Goal: Share content: Share content

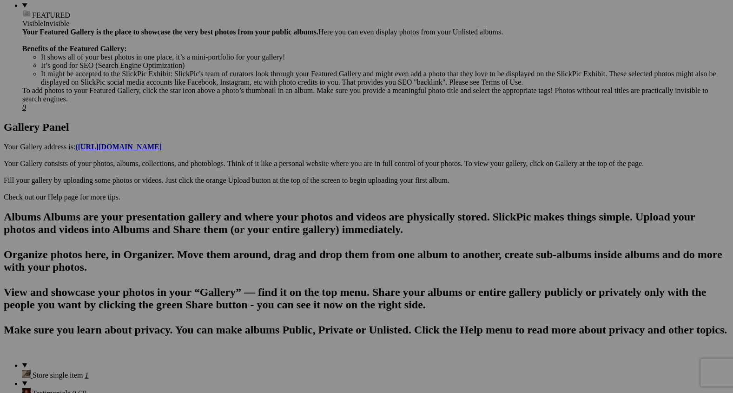
scroll to position [391, 0]
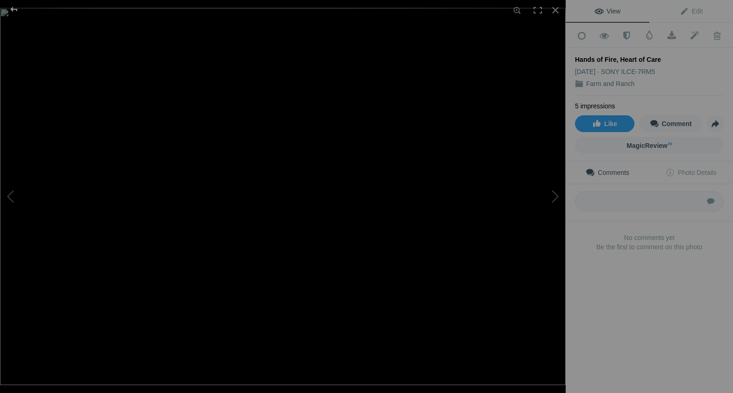
click at [13, 12] on div at bounding box center [13, 9] width 33 height 19
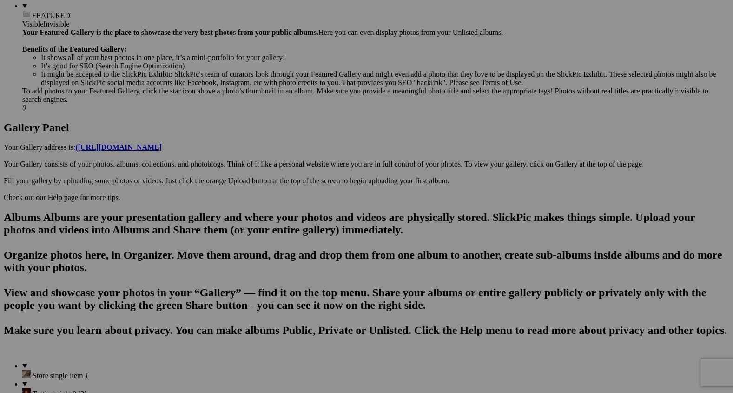
click at [305, 256] on link "Yes" at bounding box center [299, 257] width 11 height 8
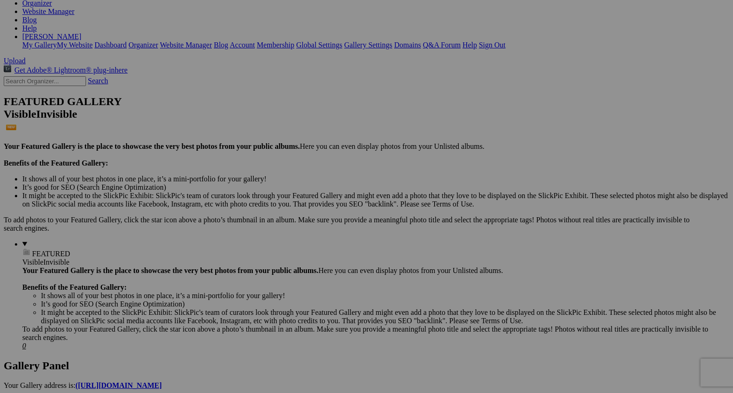
scroll to position [0, 0]
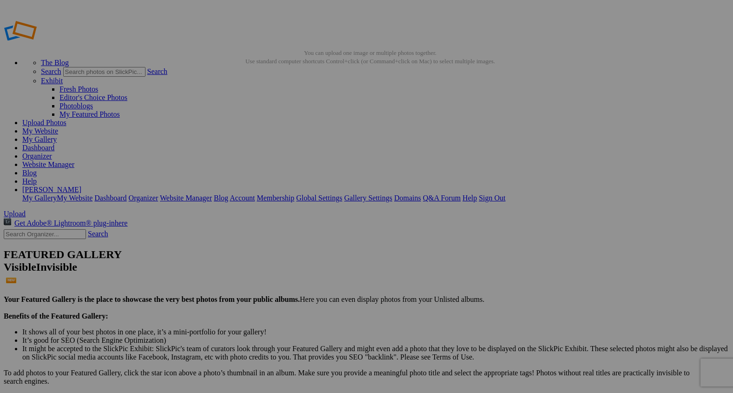
type input "2"
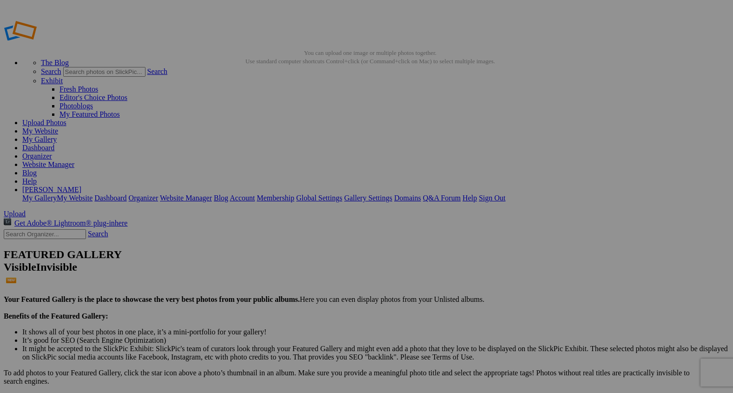
paste input "Smoke and Mastery"
type input "Smoke and Mastery"
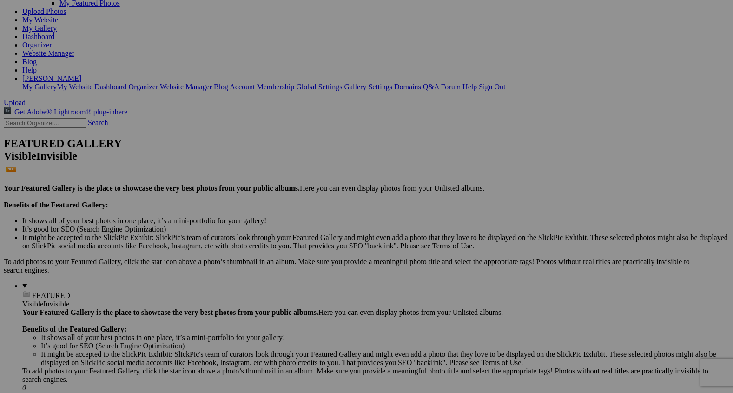
scroll to position [105, 0]
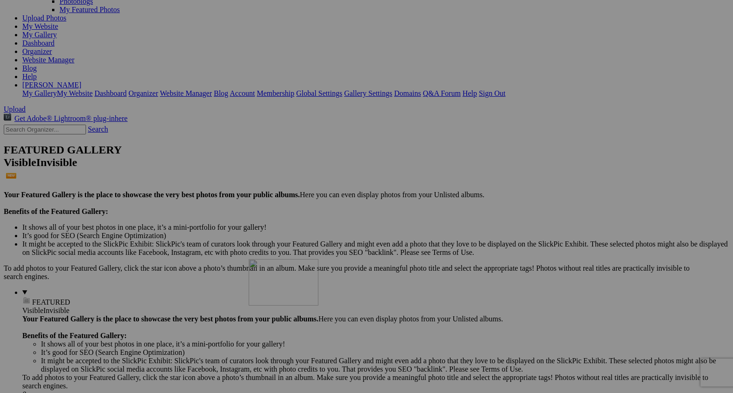
drag, startPoint x: 256, startPoint y: 56, endPoint x: 383, endPoint y: 336, distance: 307.9
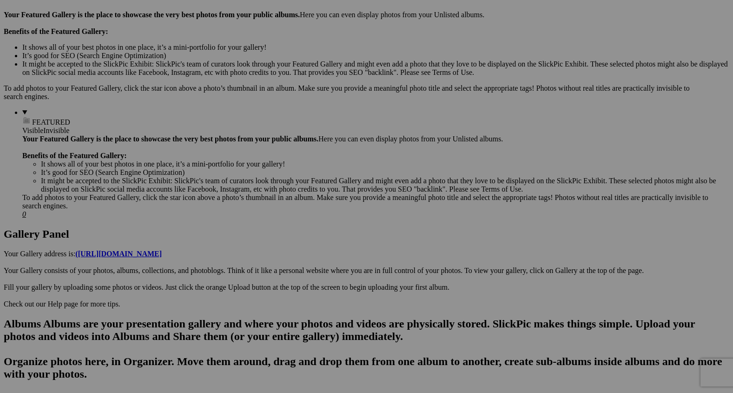
scroll to position [287, 0]
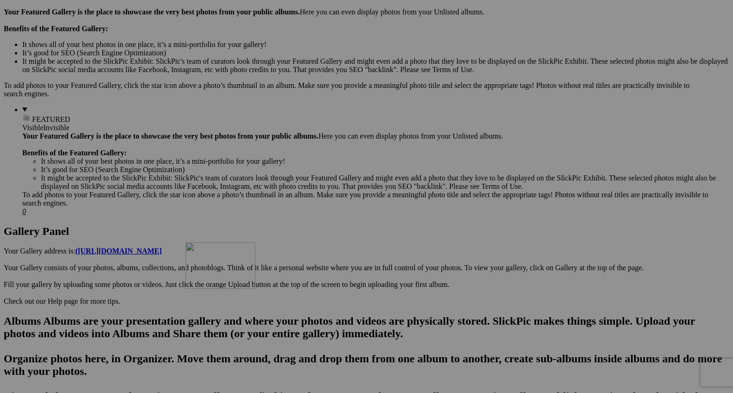
drag, startPoint x: 345, startPoint y: 101, endPoint x: 319, endPoint y: 324, distance: 224.6
drag, startPoint x: 330, startPoint y: 330, endPoint x: 248, endPoint y: 321, distance: 82.7
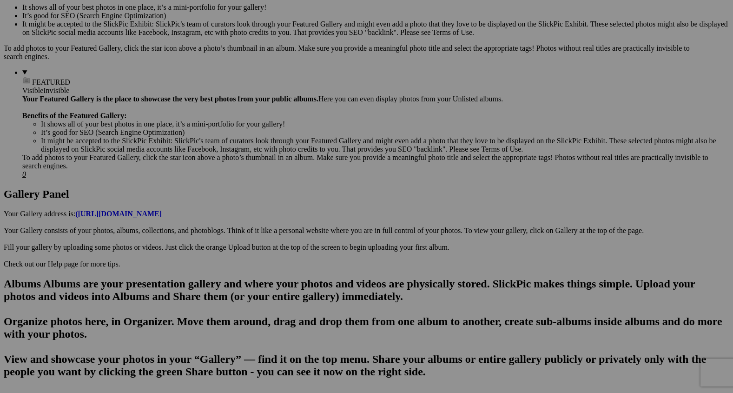
scroll to position [325, 0]
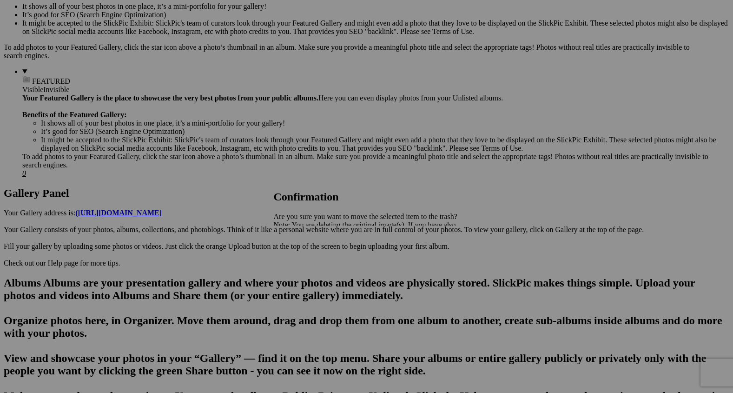
click at [305, 258] on span "Yes" at bounding box center [299, 257] width 11 height 8
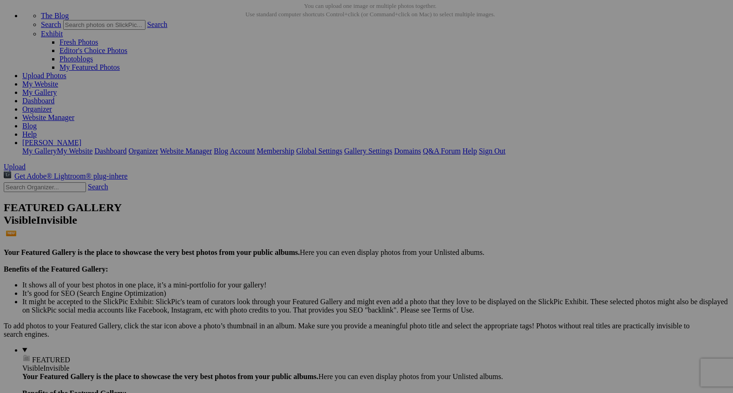
scroll to position [0, 0]
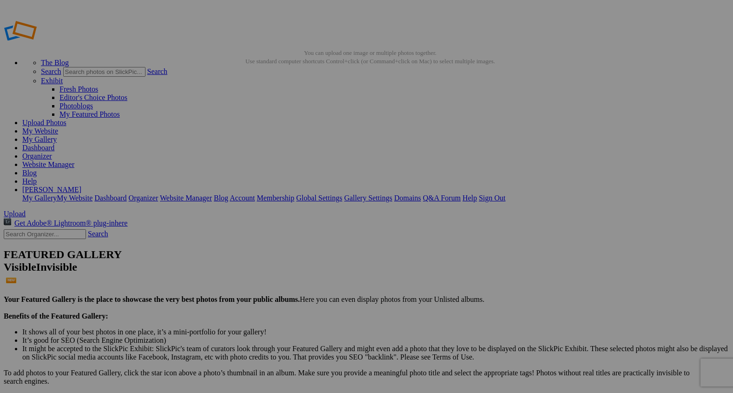
drag, startPoint x: 293, startPoint y: 169, endPoint x: 209, endPoint y: 168, distance: 83.7
type input "5"
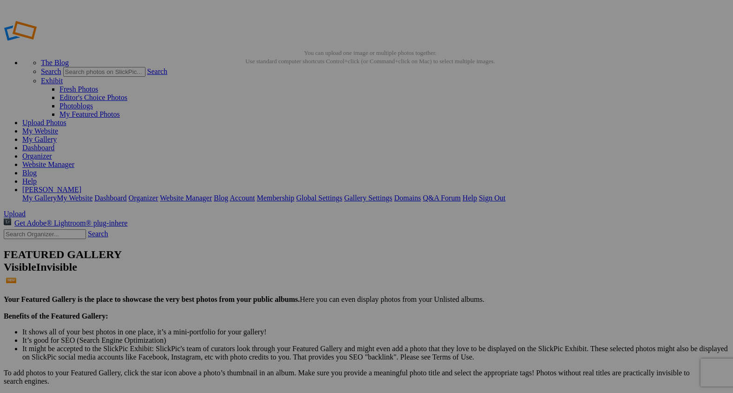
paste input "Smoke and Mastery"
type input "S"
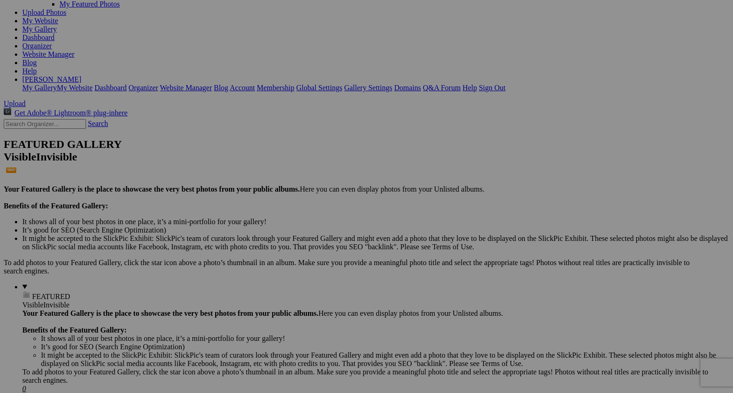
scroll to position [128, 0]
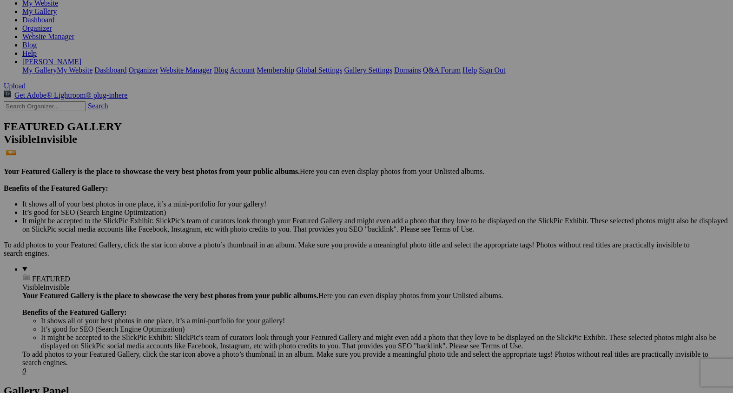
type input "Shaping The Journey"
drag, startPoint x: 258, startPoint y: 45, endPoint x: 311, endPoint y: 319, distance: 279.3
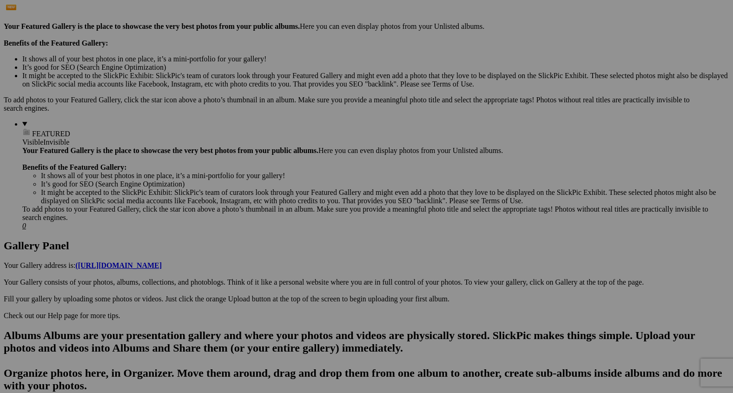
scroll to position [277, 0]
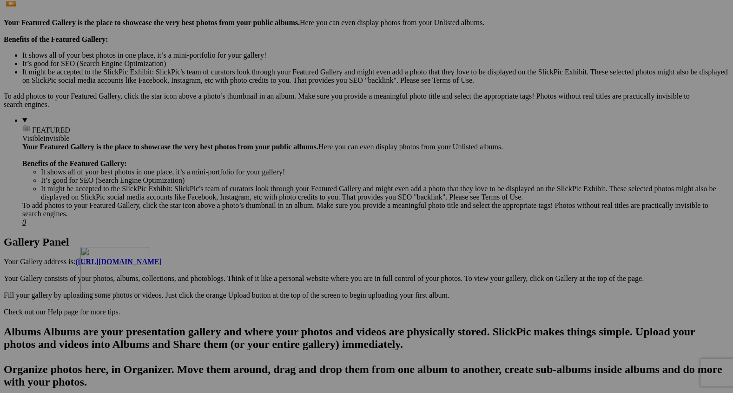
drag, startPoint x: 339, startPoint y: 113, endPoint x: 214, endPoint y: 327, distance: 247.7
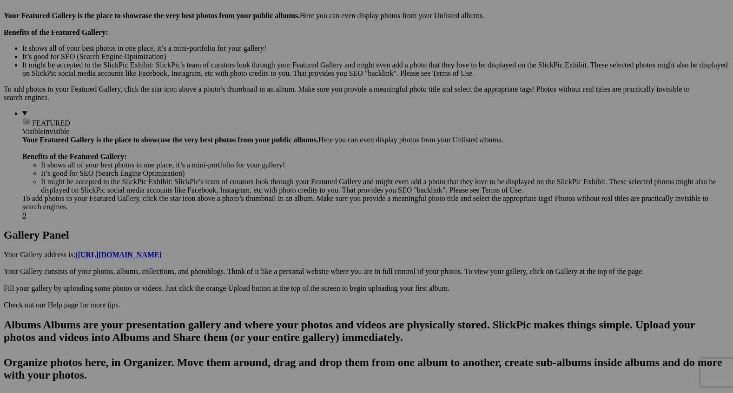
scroll to position [300, 0]
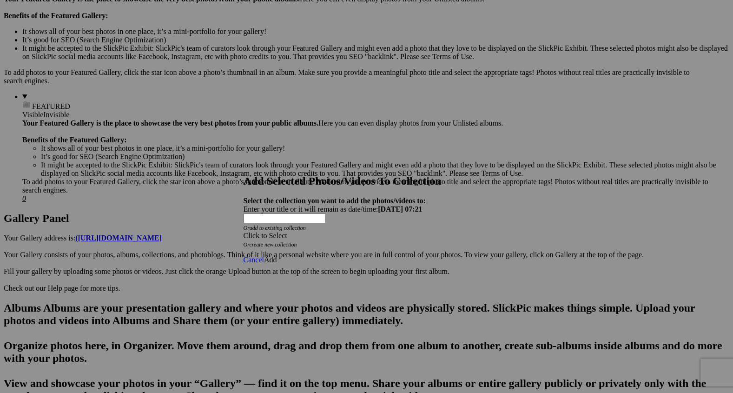
click at [244, 232] on span at bounding box center [244, 236] width 0 height 8
click at [392, 236] on link "Rocking Z [GEOGRAPHIC_DATA]" at bounding box center [337, 232] width 109 height 8
click at [277, 256] on span "Add" at bounding box center [270, 260] width 13 height 8
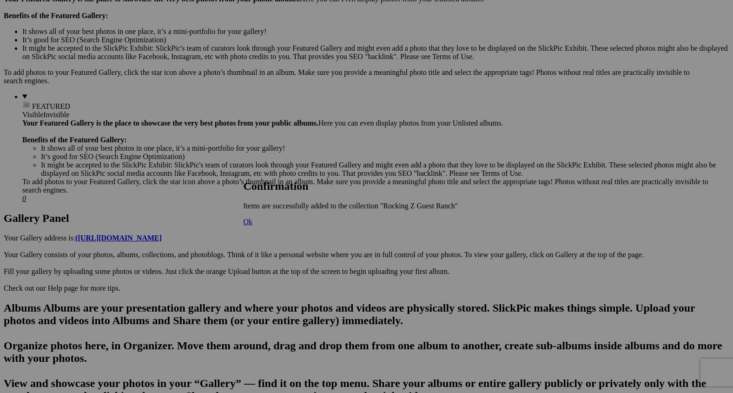
click at [253, 225] on span "Ok" at bounding box center [248, 222] width 9 height 8
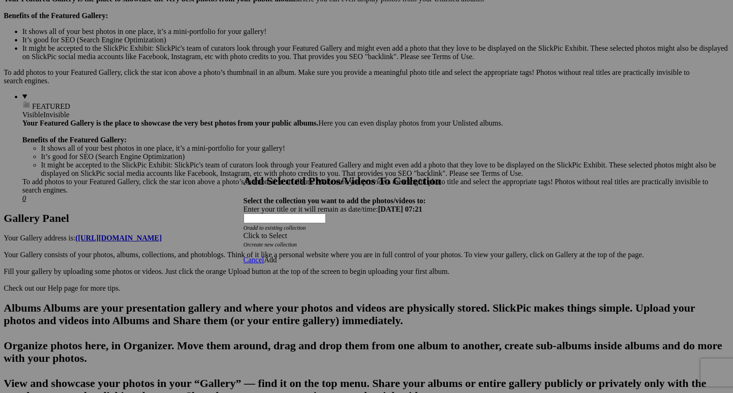
click at [244, 232] on span at bounding box center [244, 236] width 0 height 8
click at [392, 236] on link "Rocking Z [GEOGRAPHIC_DATA]" at bounding box center [337, 232] width 109 height 8
click at [277, 256] on span "Add" at bounding box center [270, 260] width 13 height 8
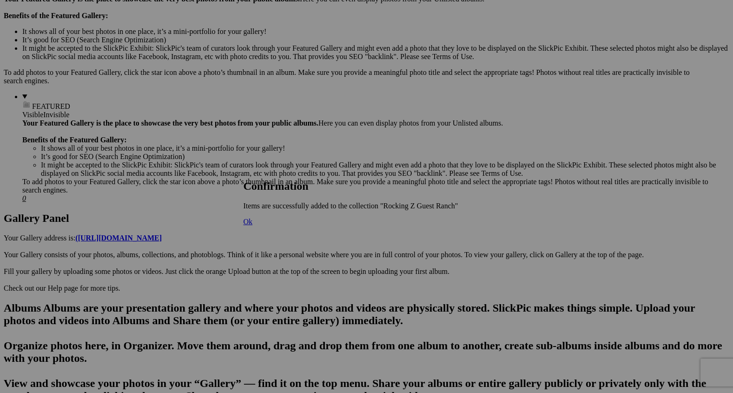
click at [253, 225] on span "Ok" at bounding box center [248, 222] width 9 height 8
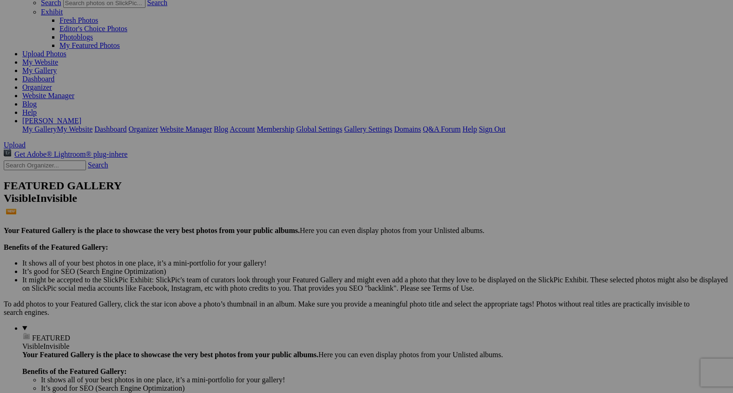
scroll to position [72, 0]
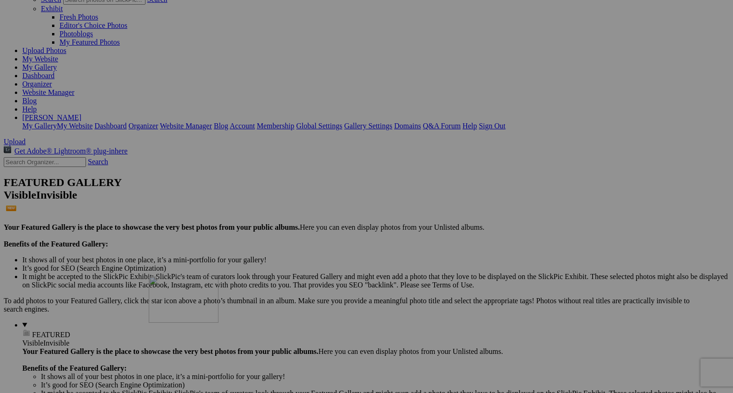
drag, startPoint x: 169, startPoint y: 97, endPoint x: 284, endPoint y: 356, distance: 283.1
drag, startPoint x: 184, startPoint y: 80, endPoint x: 338, endPoint y: 357, distance: 317.1
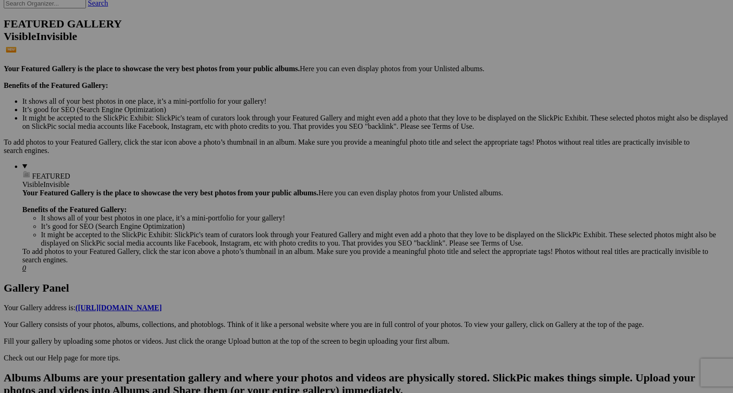
scroll to position [232, 0]
drag, startPoint x: 181, startPoint y: 146, endPoint x: 284, endPoint y: 340, distance: 219.4
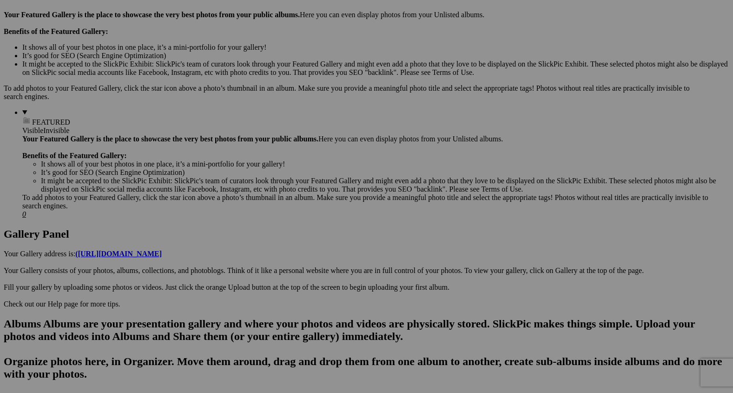
scroll to position [286, 0]
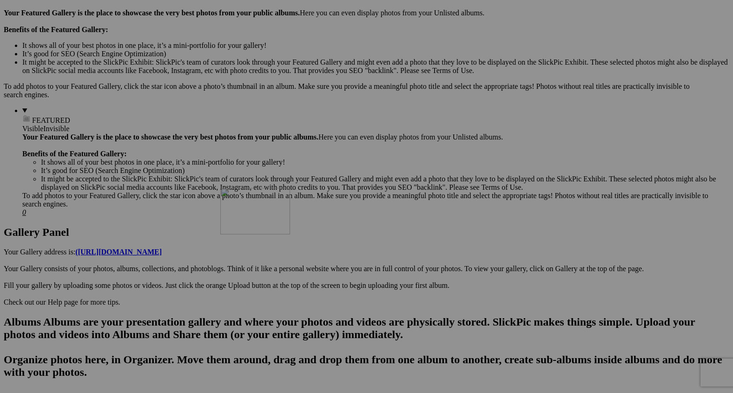
drag, startPoint x: 500, startPoint y: 119, endPoint x: 310, endPoint y: 314, distance: 272.5
drag, startPoint x: 250, startPoint y: 102, endPoint x: 235, endPoint y: 336, distance: 234.8
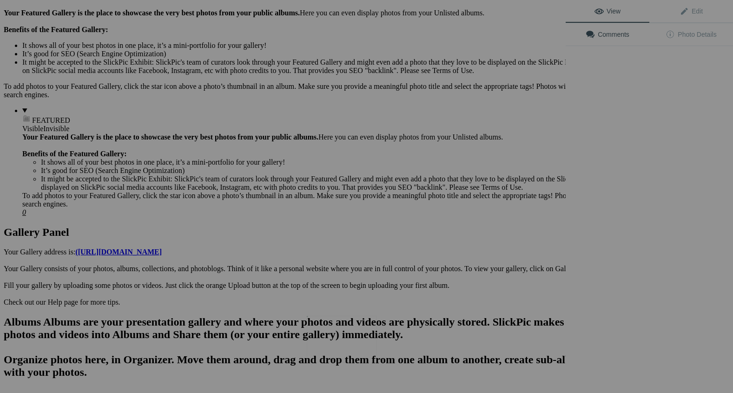
scroll to position [312, 0]
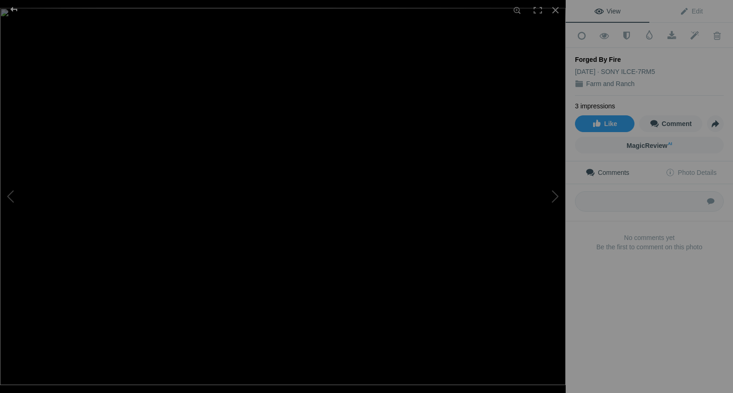
click at [13, 10] on div at bounding box center [13, 9] width 33 height 19
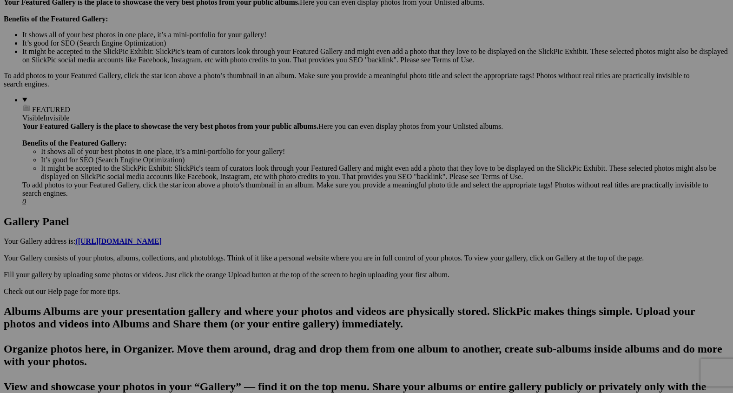
scroll to position [294, 0]
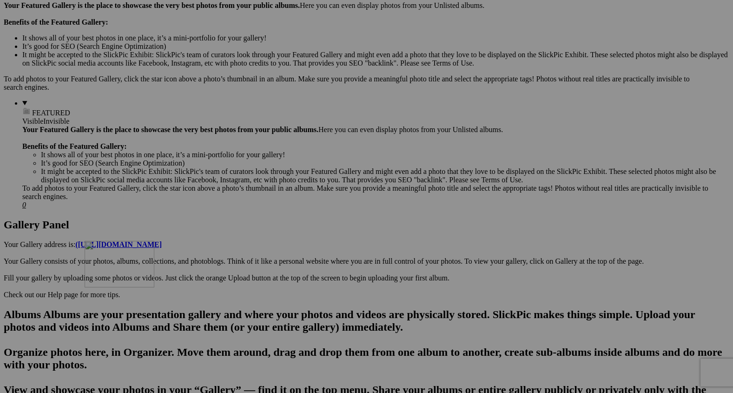
drag, startPoint x: 328, startPoint y: 331, endPoint x: 218, endPoint y: 321, distance: 109.6
drag, startPoint x: 181, startPoint y: 334, endPoint x: 360, endPoint y: 304, distance: 181.4
drag, startPoint x: 663, startPoint y: 219, endPoint x: 283, endPoint y: 317, distance: 393.3
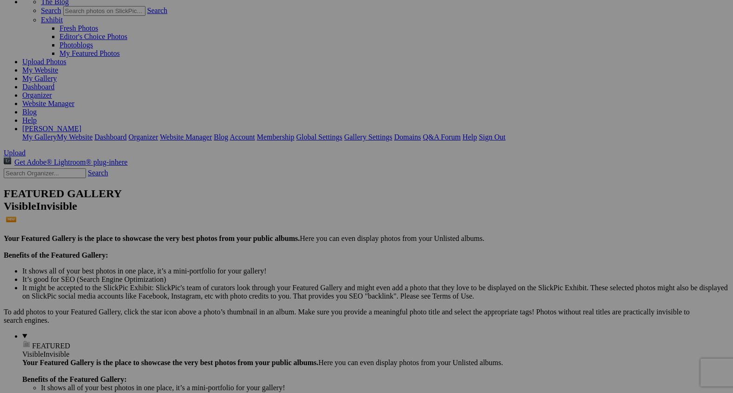
scroll to position [0, 0]
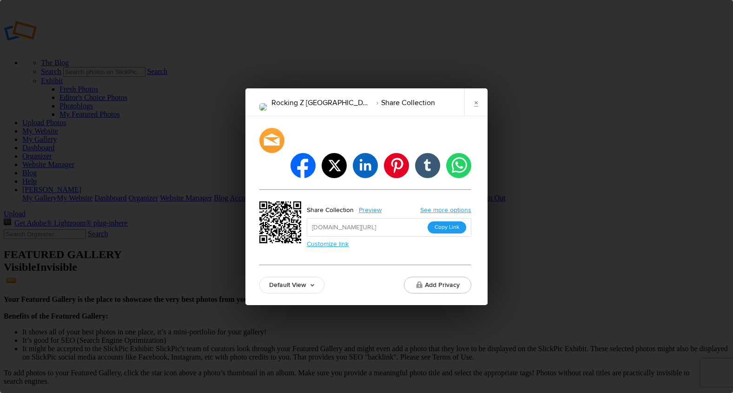
click at [445, 221] on button "Copy Link" at bounding box center [447, 227] width 39 height 12
click at [473, 112] on link "×" at bounding box center [475, 102] width 23 height 28
